Goal: Transaction & Acquisition: Book appointment/travel/reservation

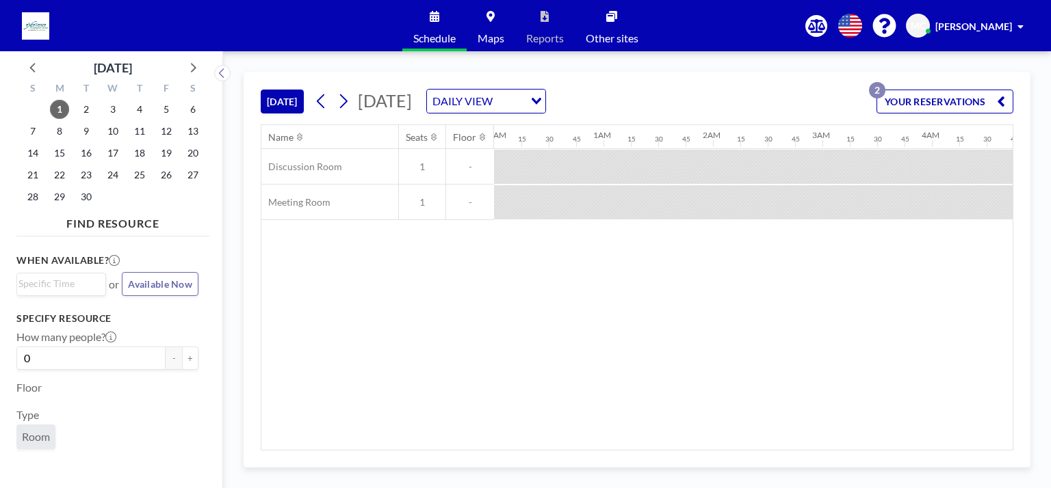
scroll to position [0, 1382]
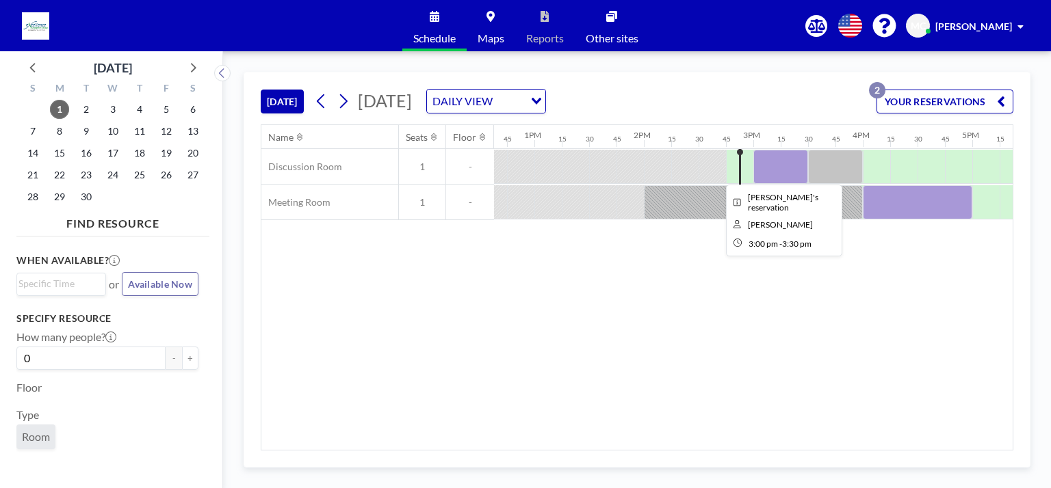
click at [524, 166] on div at bounding box center [780, 167] width 55 height 34
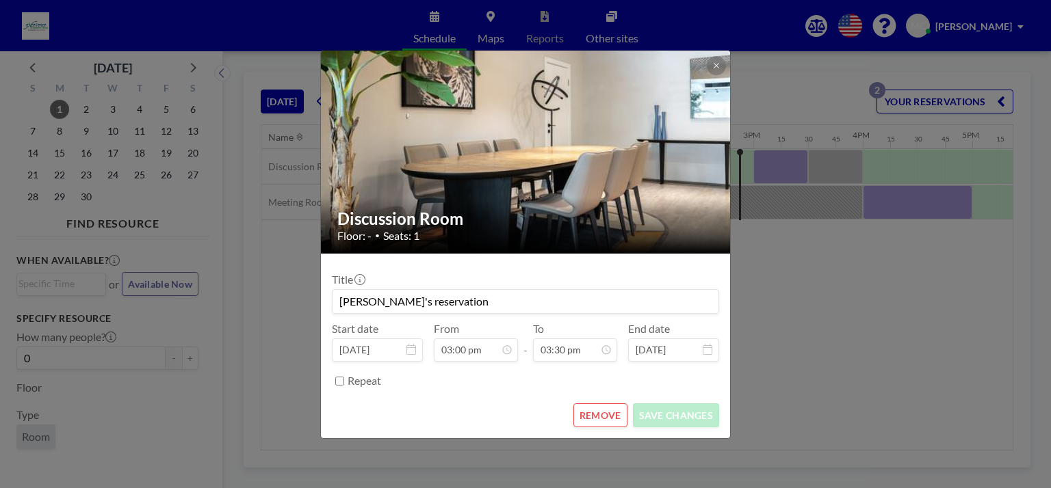
click at [524, 421] on button "REMOVE" at bounding box center [600, 416] width 54 height 24
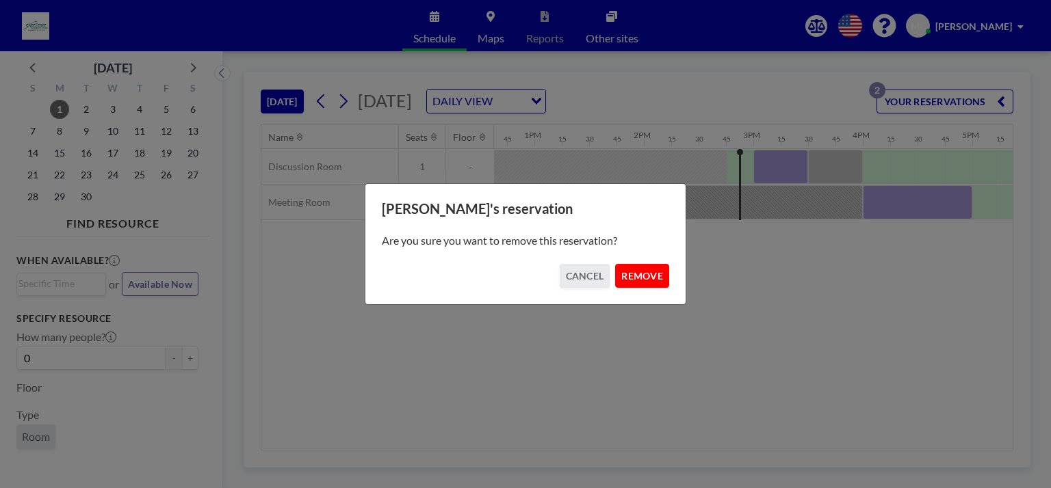
click at [524, 278] on button "REMOVE" at bounding box center [642, 276] width 54 height 24
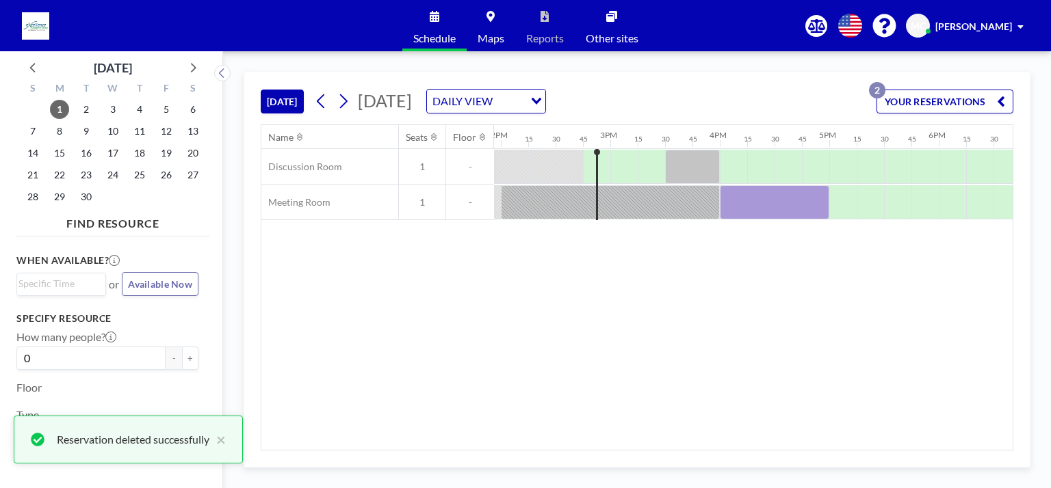
scroll to position [0, 1570]
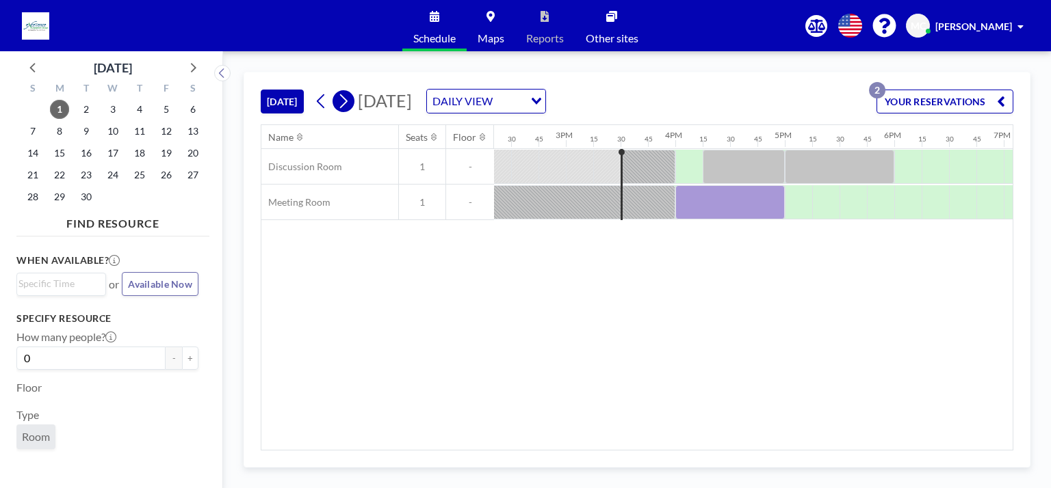
click at [346, 101] on icon at bounding box center [343, 101] width 13 height 21
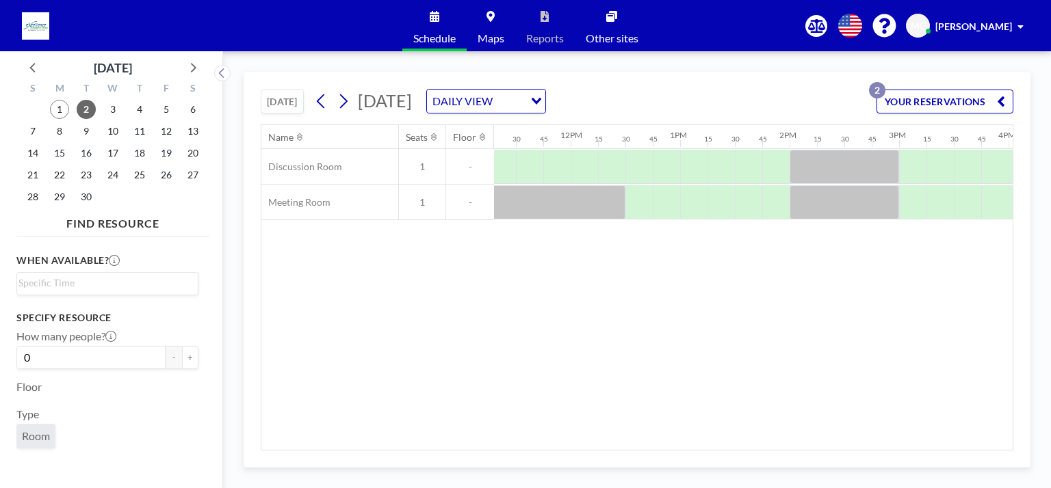
scroll to position [0, 1258]
drag, startPoint x: 730, startPoint y: 449, endPoint x: 728, endPoint y: 442, distance: 7.6
click at [524, 442] on div "Name Seats Floor 12AM 15 30 45 1AM 15 30 45 2AM 15 30 45 3AM 15 30 45 4AM 15 30…" at bounding box center [636, 287] width 751 height 325
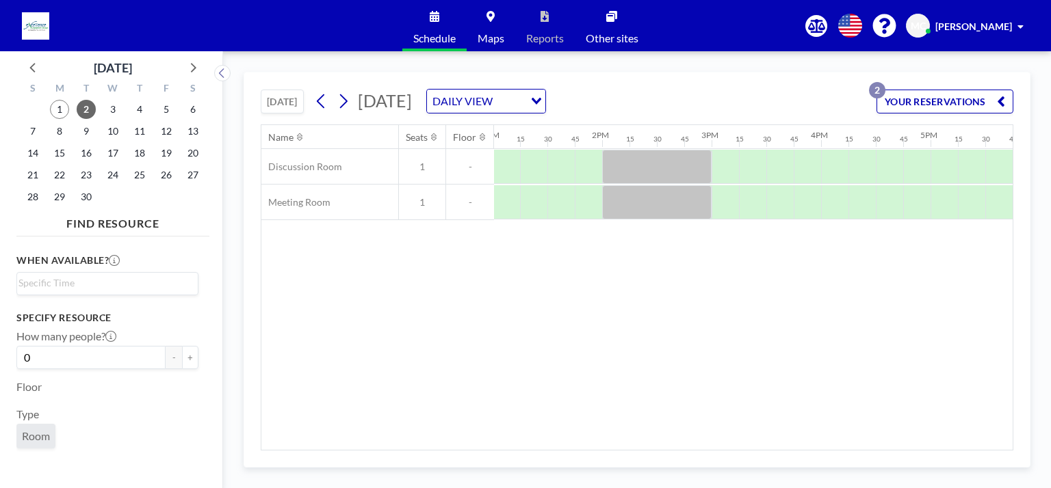
scroll to position [0, 1422]
click at [524, 203] on div at bounding box center [726, 202] width 27 height 34
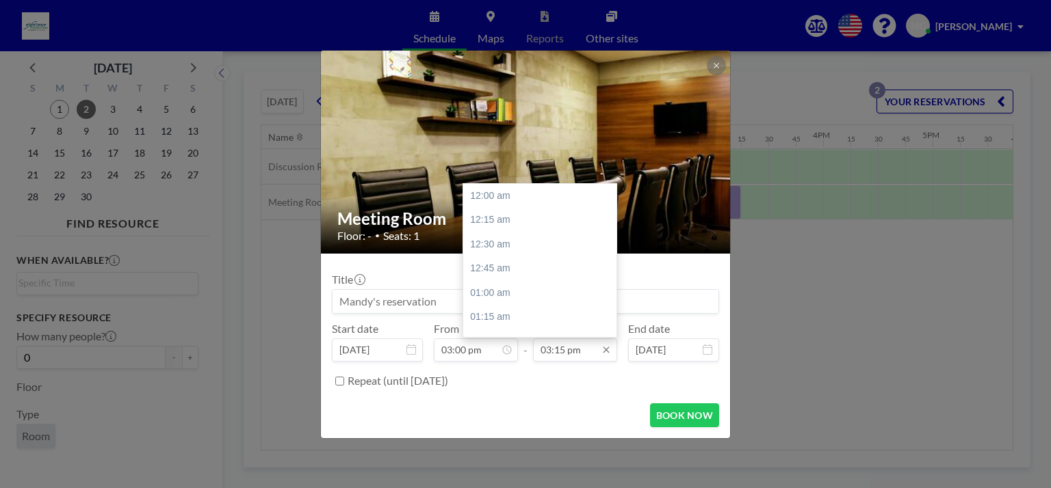
scroll to position [1486, 0]
click at [524, 347] on input "03:15 pm" at bounding box center [575, 350] width 84 height 23
click at [524, 272] on div "04:00 pm" at bounding box center [543, 268] width 160 height 25
type input "04:00 pm"
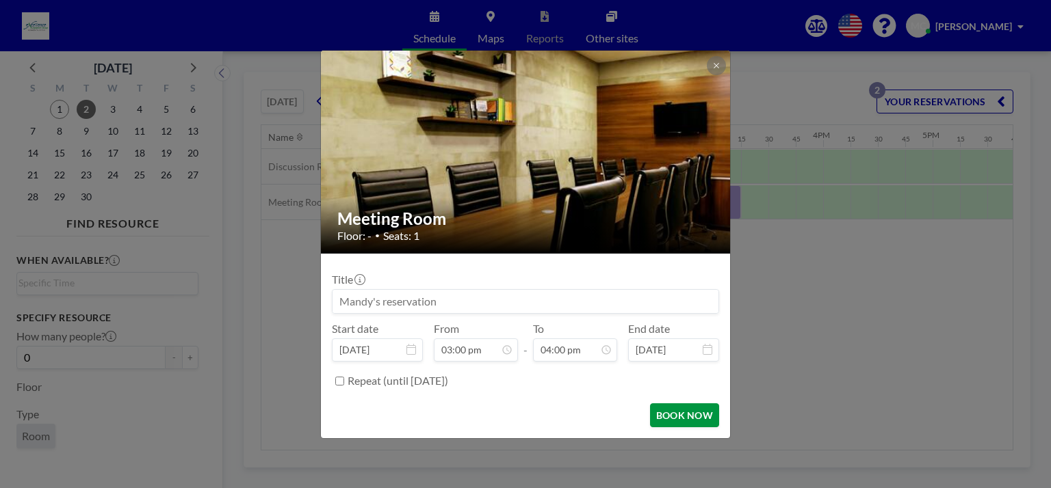
click at [524, 414] on button "BOOK NOW" at bounding box center [684, 416] width 69 height 24
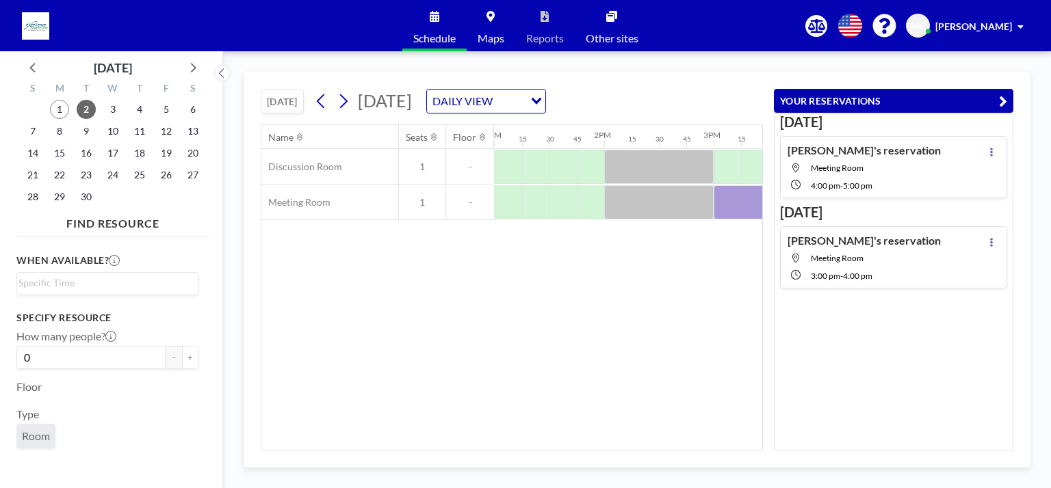
click at [524, 333] on div "Name Seats Floor 12AM 15 30 45 1AM 15 30 45 2AM 15 30 45 3AM 15 30 45 4AM 15 30…" at bounding box center [511, 287] width 501 height 325
